Goal: Find specific page/section: Find specific page/section

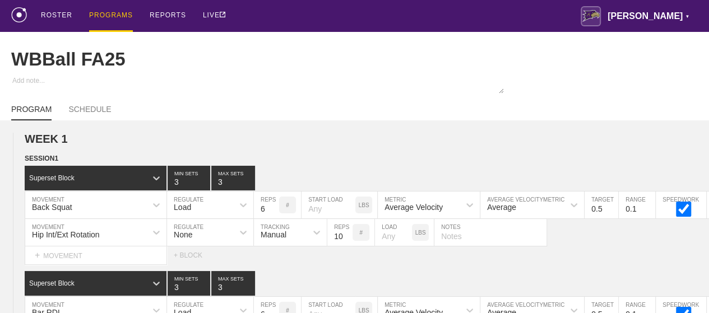
click at [105, 12] on div "PROGRAMS" at bounding box center [111, 16] width 44 height 32
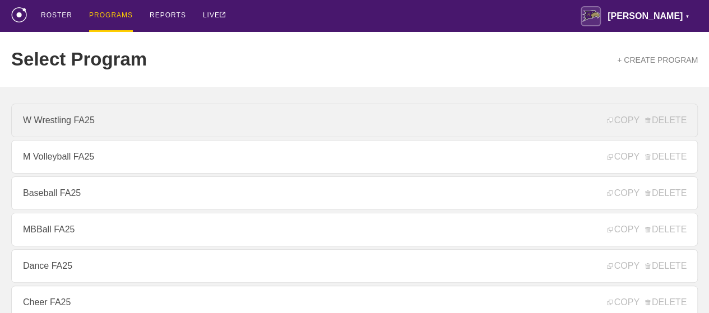
scroll to position [224, 0]
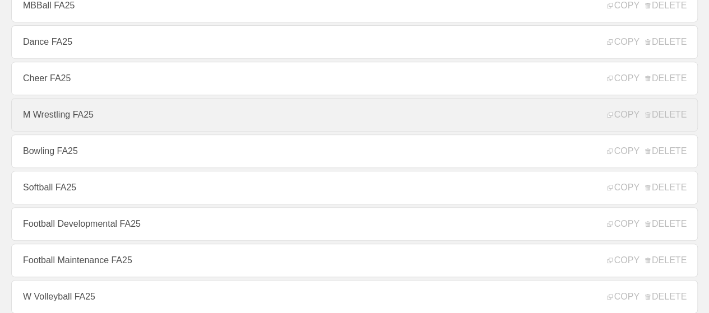
click at [71, 124] on link "M Wrestling FA25" at bounding box center [354, 115] width 687 height 34
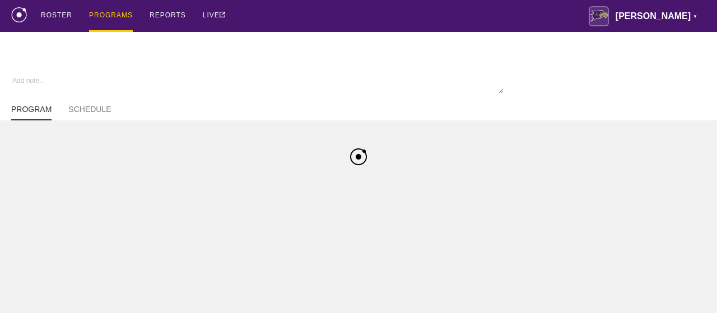
type textarea "x"
type input "M Wrestling FA25"
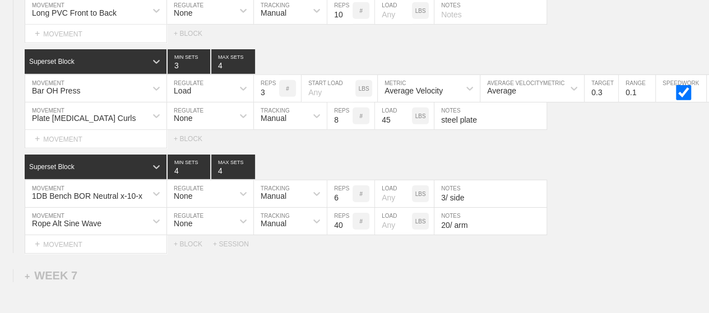
scroll to position [6164, 0]
